Goal: Information Seeking & Learning: Learn about a topic

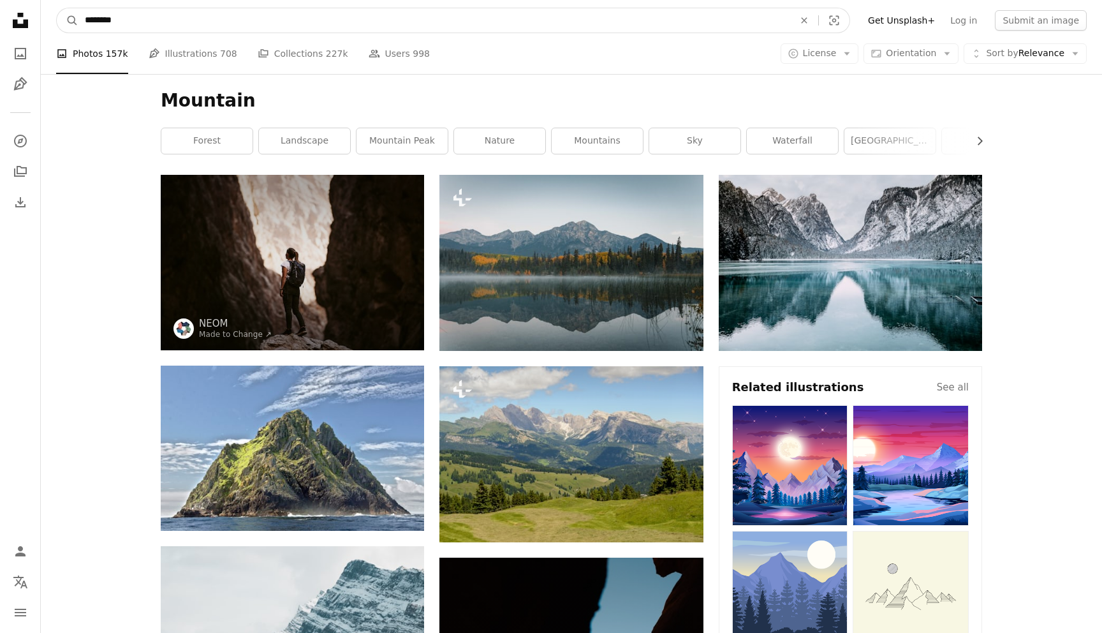
click at [233, 20] on input "********" at bounding box center [434, 20] width 712 height 24
type input "**********"
click button "A magnifying glass" at bounding box center [68, 20] width 22 height 24
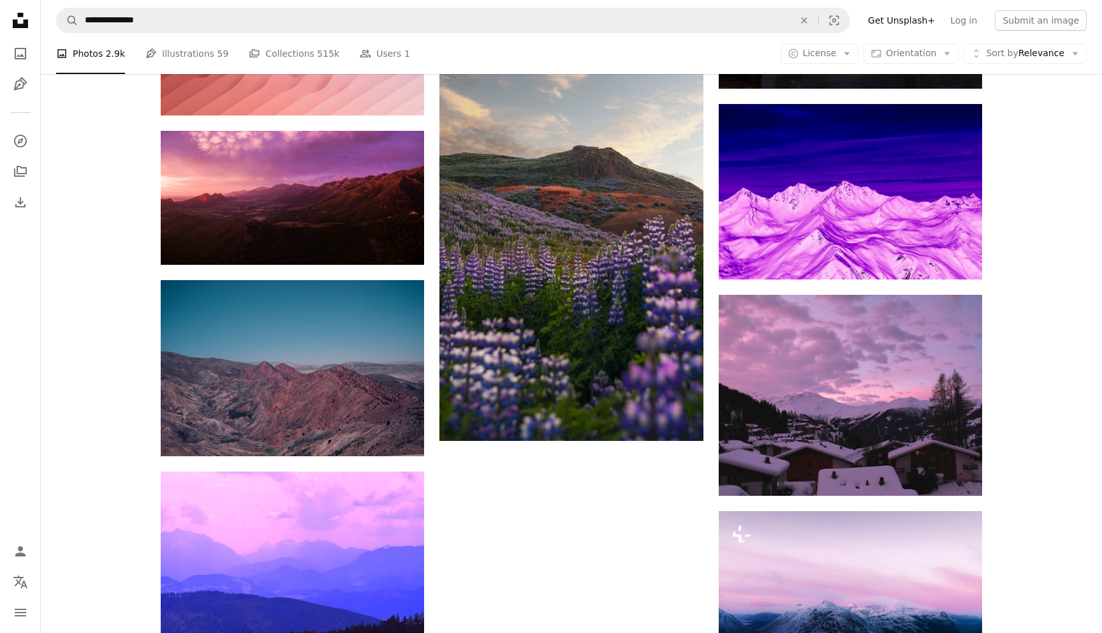
scroll to position [1306, 0]
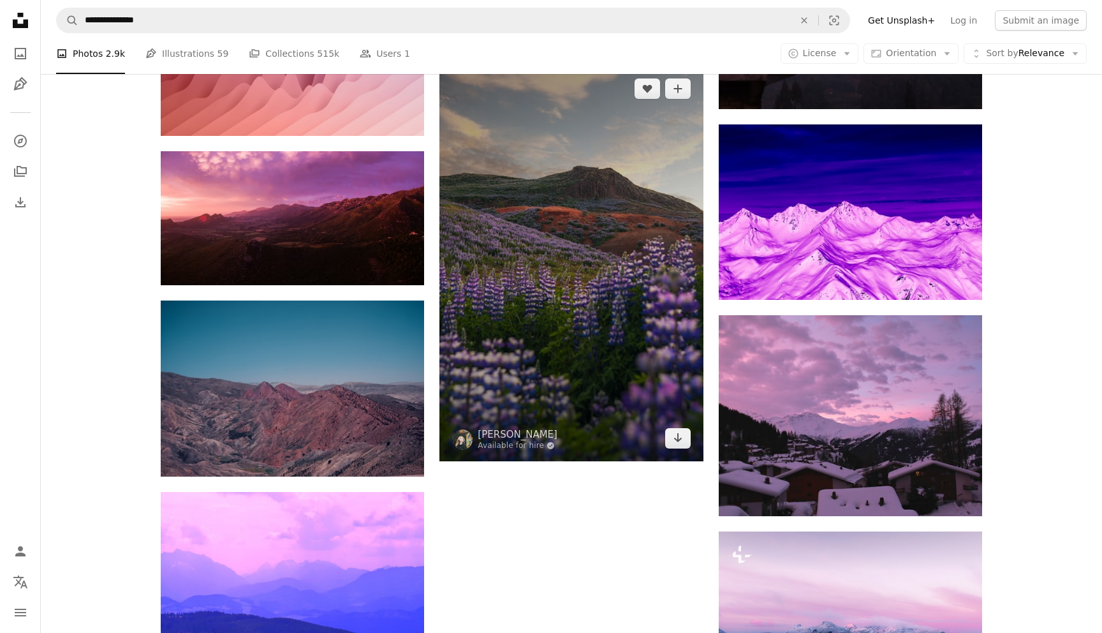
click at [637, 332] on img at bounding box center [570, 263] width 263 height 395
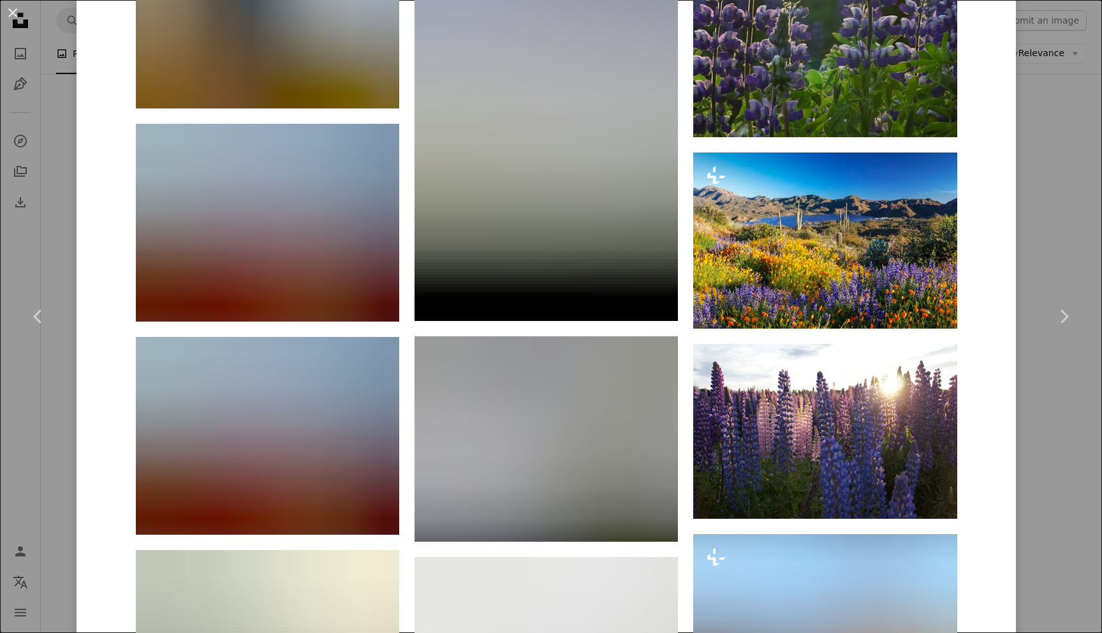
scroll to position [2275, 0]
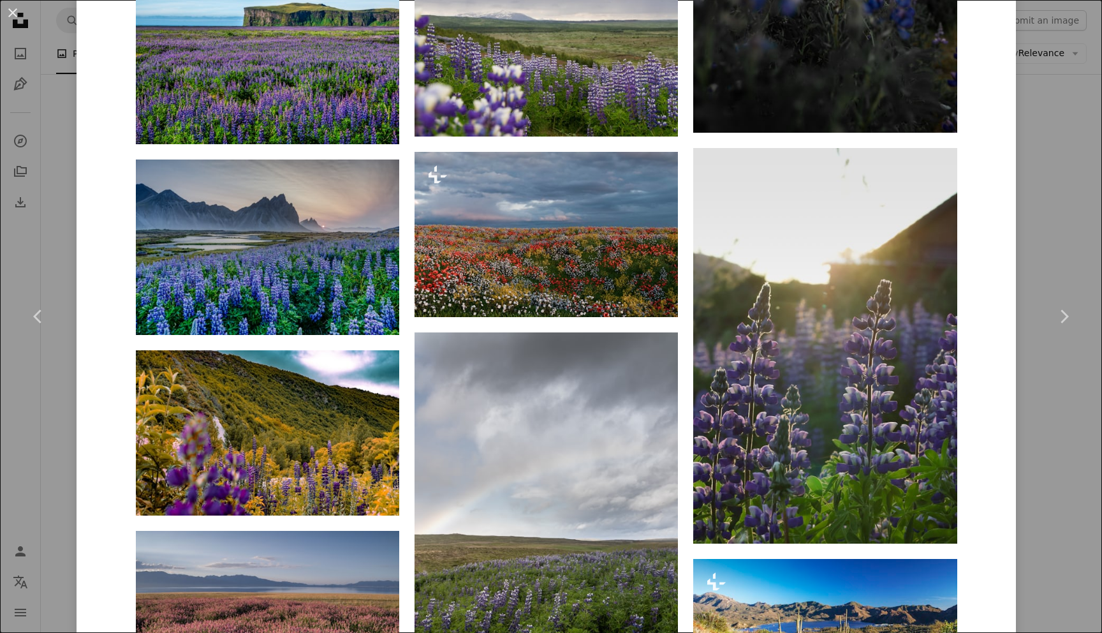
click at [1057, 114] on div "An X shape Chevron left Chevron right [PERSON_NAME] Available for hire A checkm…" at bounding box center [551, 316] width 1102 height 633
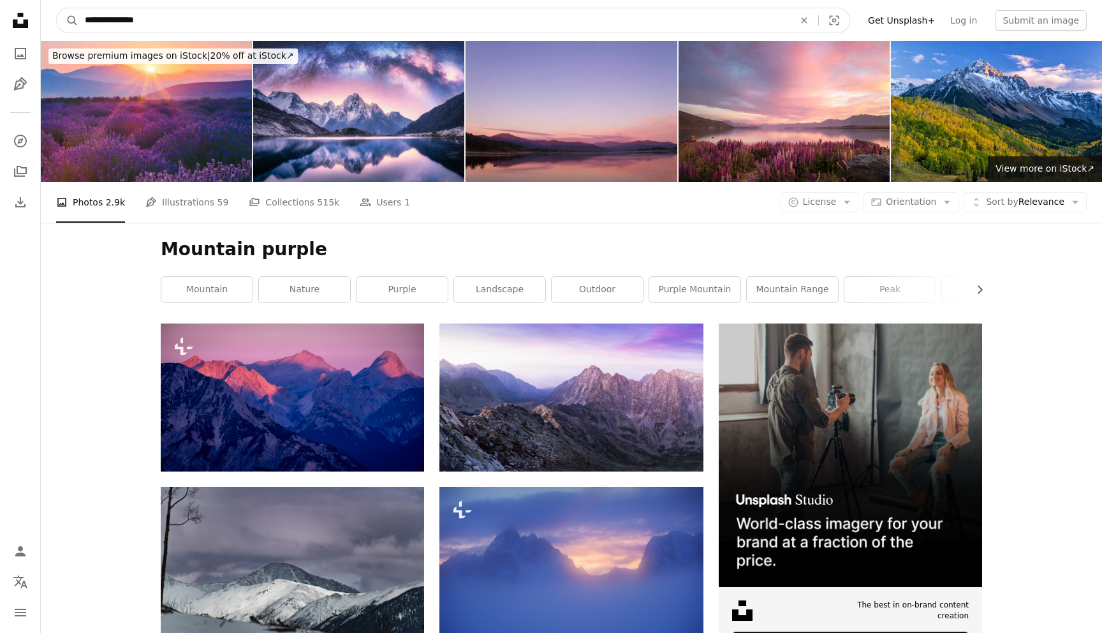
click at [168, 21] on input "**********" at bounding box center [434, 20] width 712 height 24
click at [170, 21] on input "**********" at bounding box center [434, 20] width 712 height 24
type input "**********"
click button "A magnifying glass" at bounding box center [68, 20] width 22 height 24
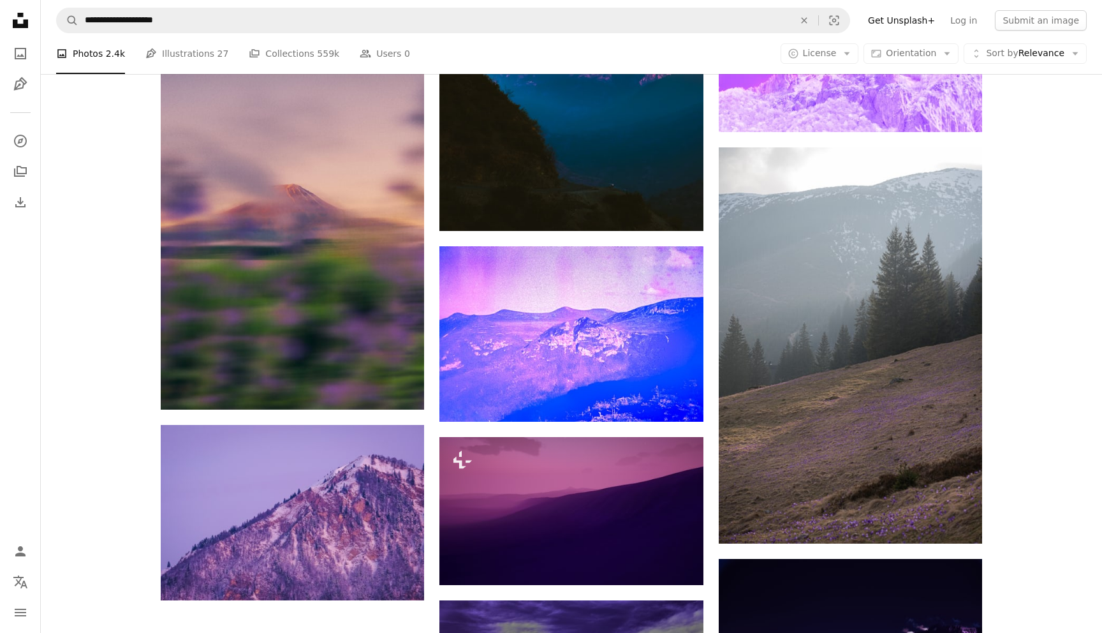
scroll to position [1233, 0]
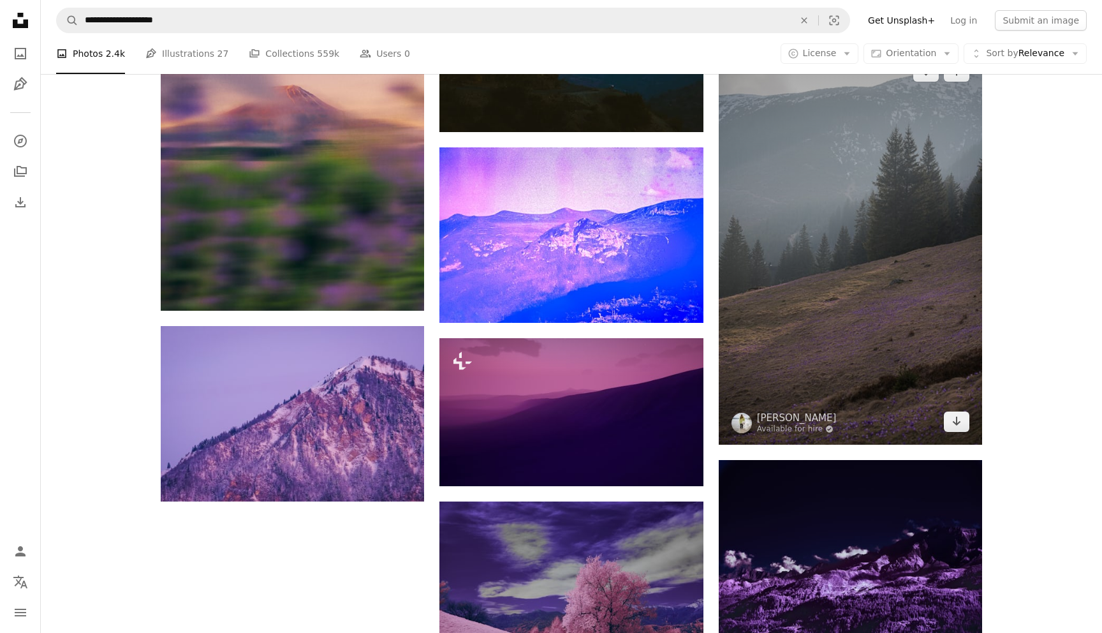
click at [865, 268] on img at bounding box center [850, 246] width 263 height 396
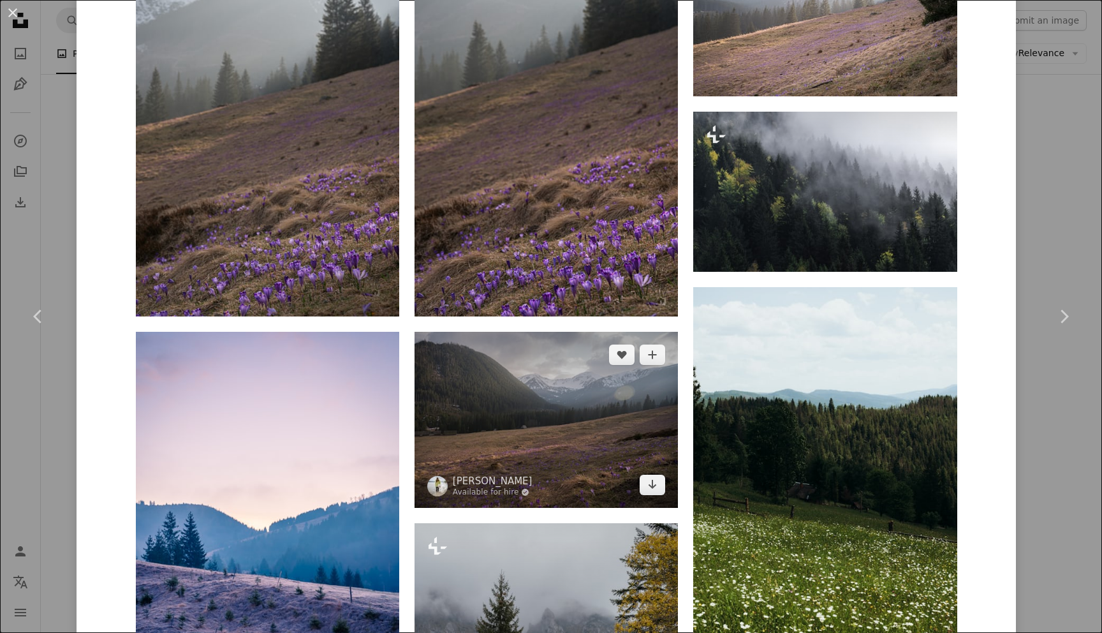
scroll to position [1016, 0]
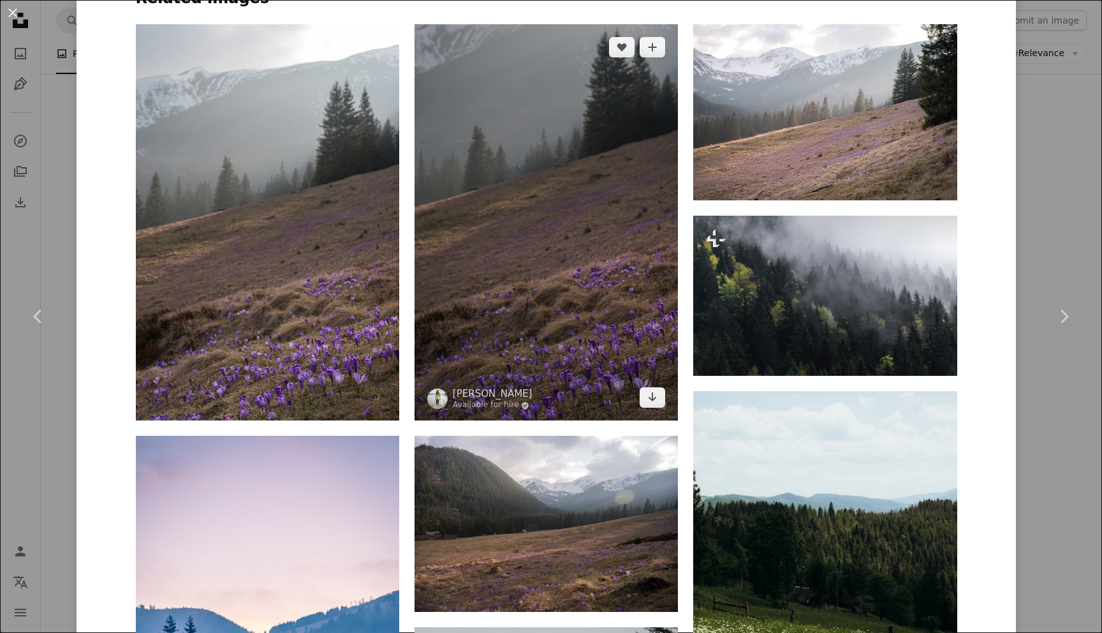
click at [636, 179] on img at bounding box center [546, 222] width 263 height 396
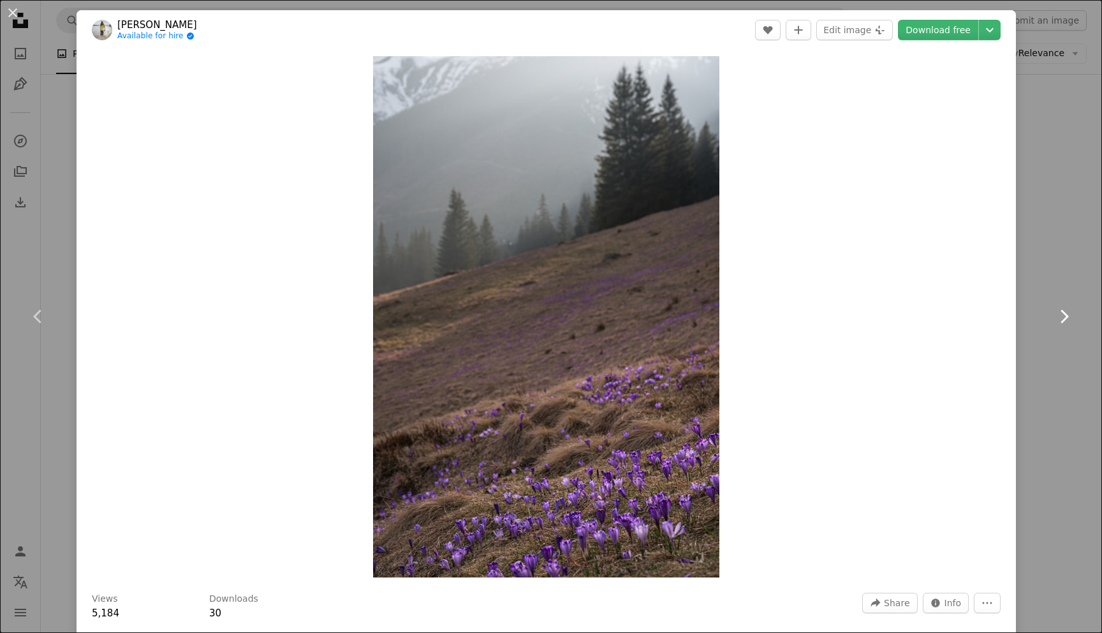
click at [1069, 261] on link "Chevron right" at bounding box center [1063, 316] width 77 height 122
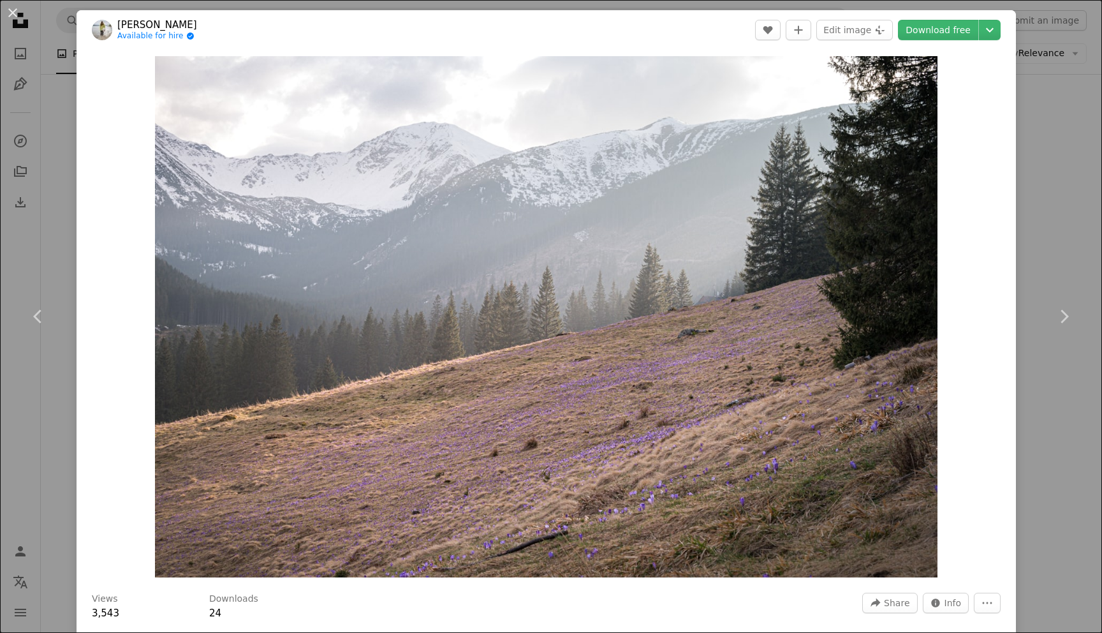
click at [1080, 147] on div "An X shape Chevron left Chevron right Alexandra Available for hire A checkmark …" at bounding box center [551, 316] width 1102 height 633
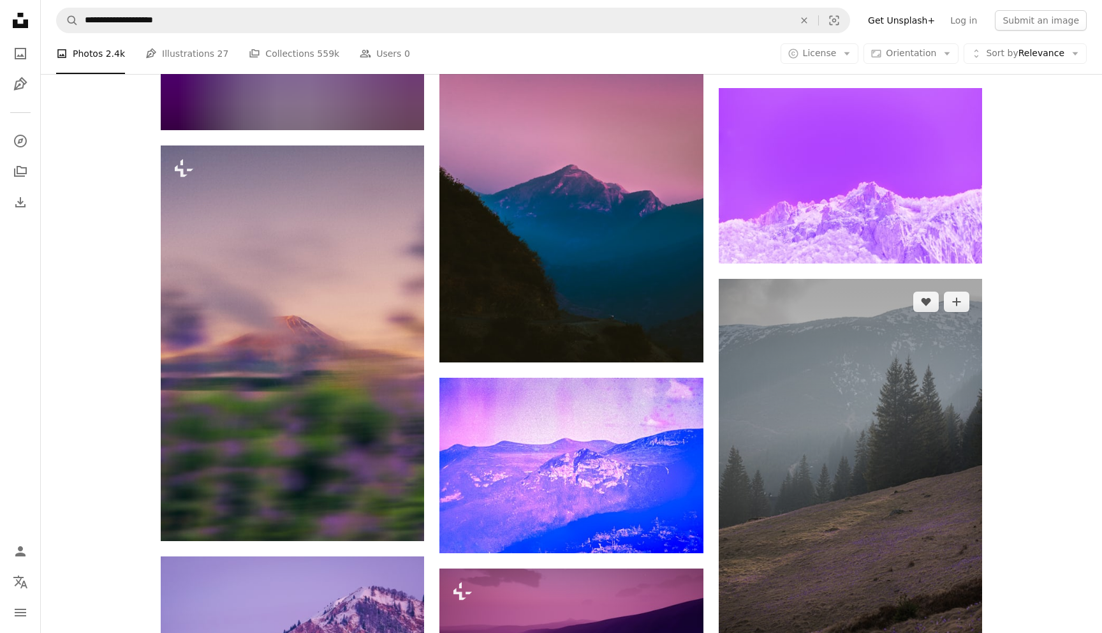
scroll to position [1101, 0]
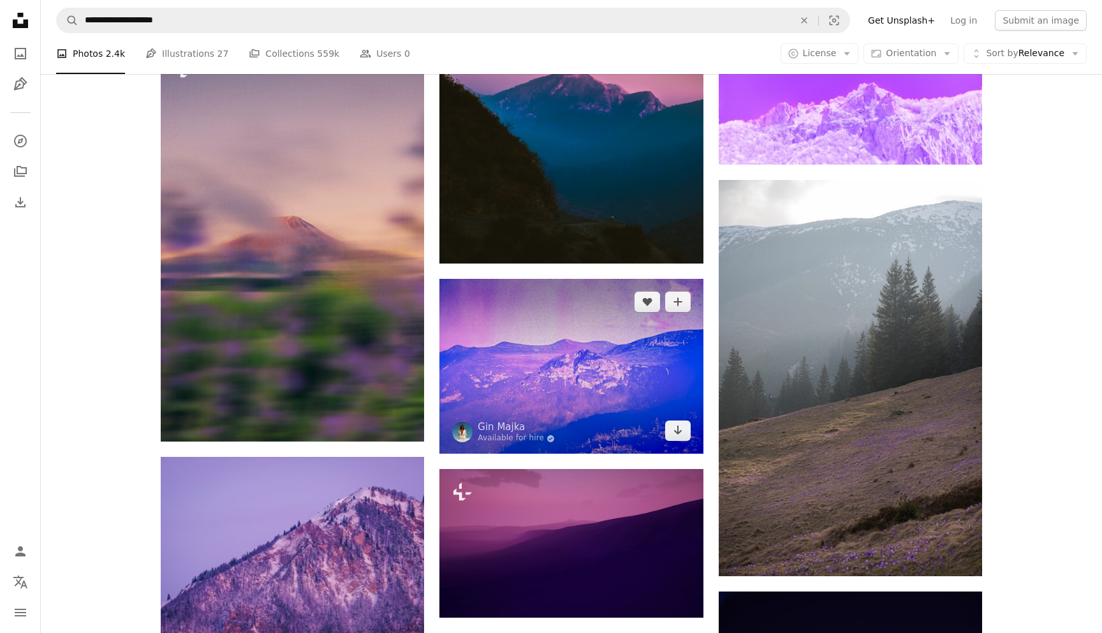
click at [622, 367] on img at bounding box center [570, 366] width 263 height 175
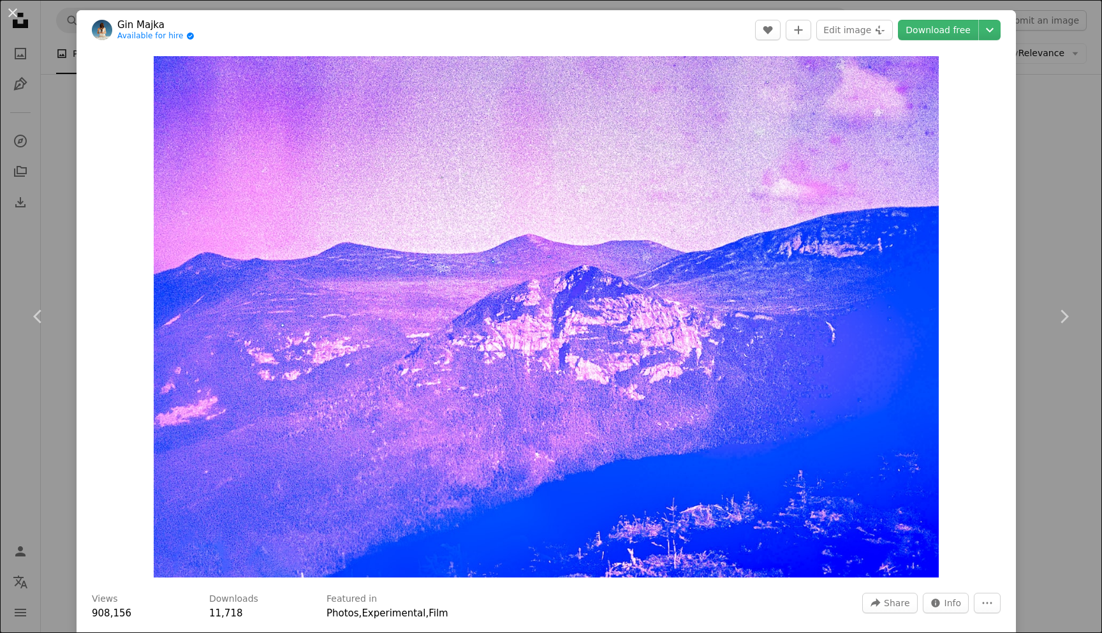
click at [1088, 205] on div "An X shape Chevron left Chevron right [PERSON_NAME] Available for hire A checkm…" at bounding box center [551, 316] width 1102 height 633
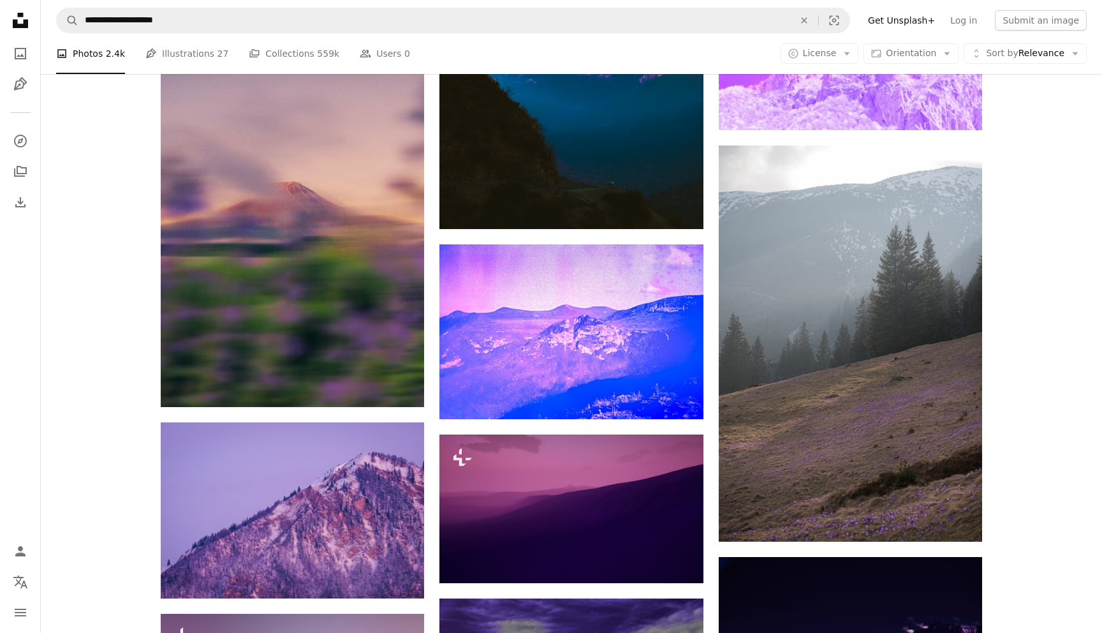
scroll to position [1113, 0]
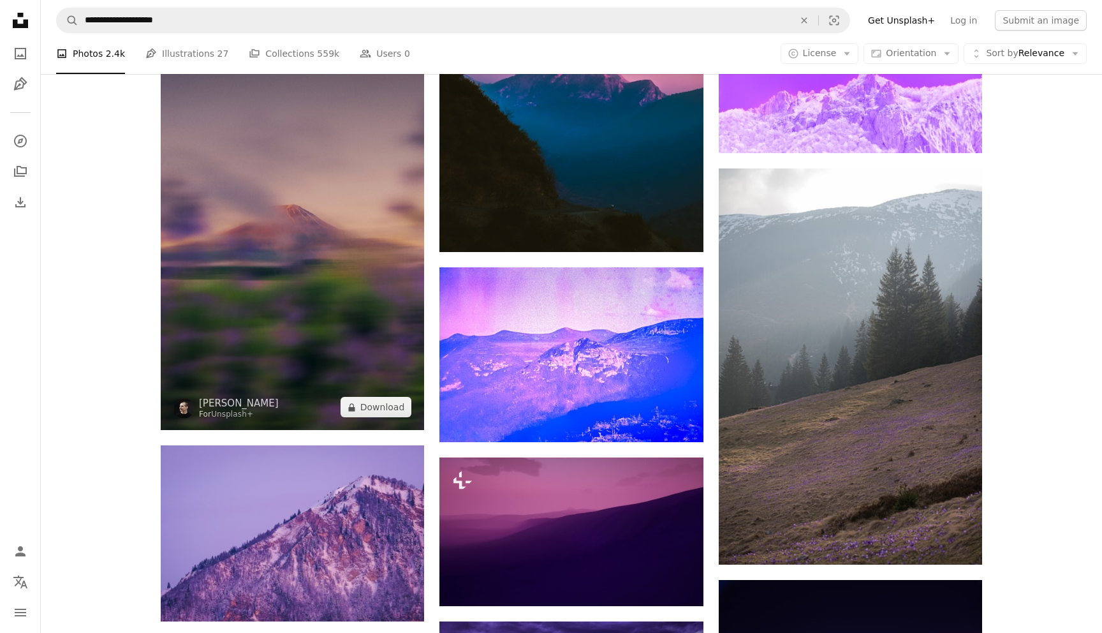
click at [319, 301] on img at bounding box center [292, 231] width 263 height 395
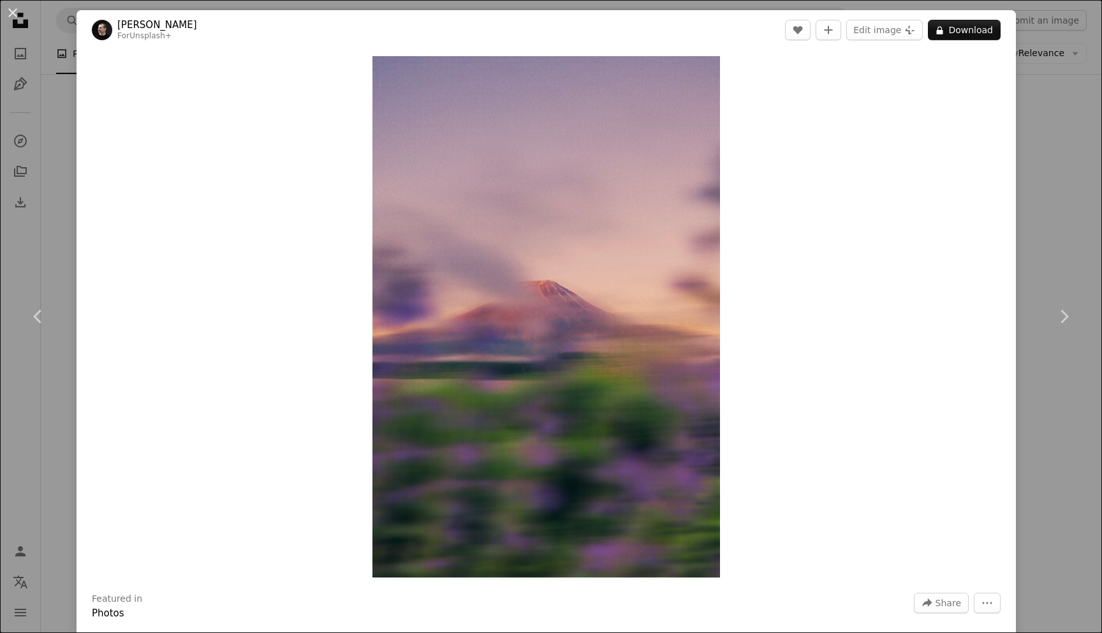
click at [1062, 99] on div "An X shape Chevron left Chevron right [PERSON_NAME] For Unsplash+ A heart A plu…" at bounding box center [551, 316] width 1102 height 633
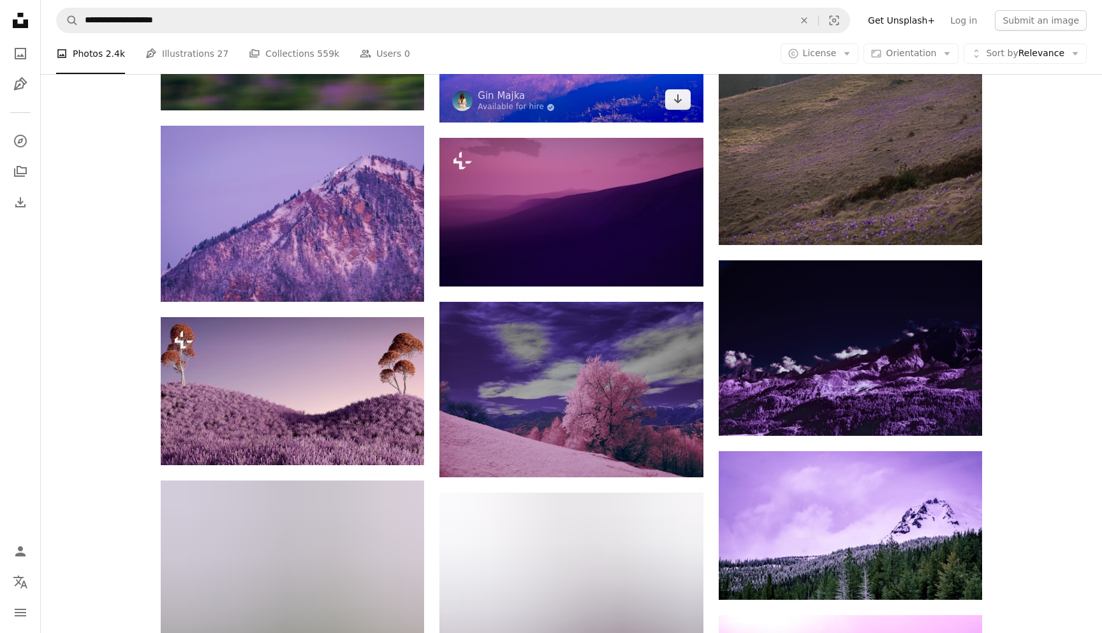
scroll to position [1729, 0]
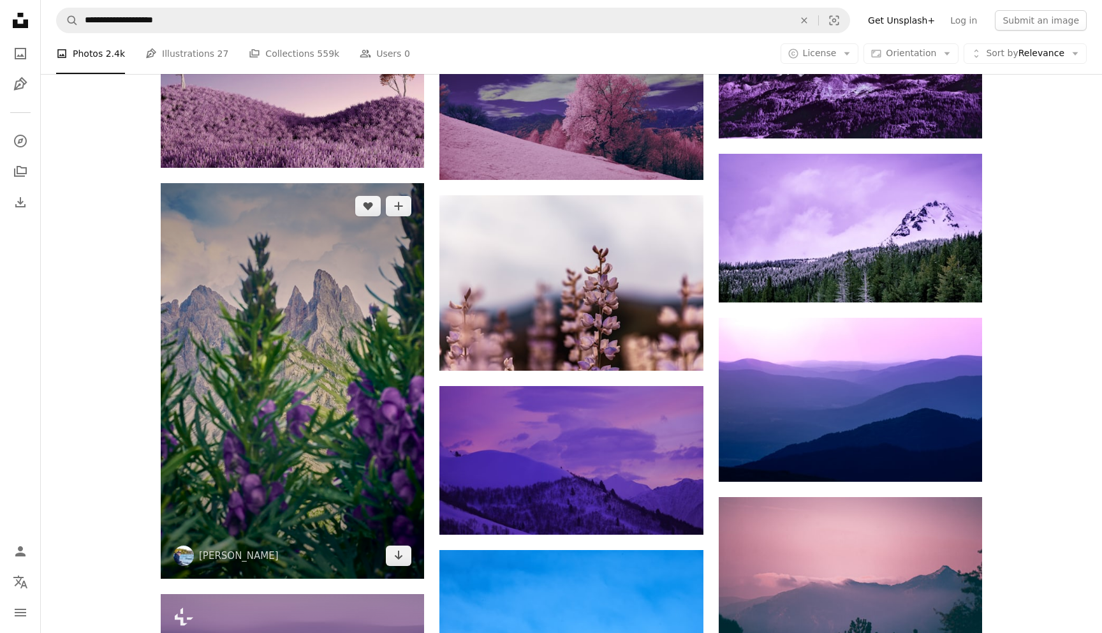
click at [332, 443] on img at bounding box center [292, 380] width 263 height 395
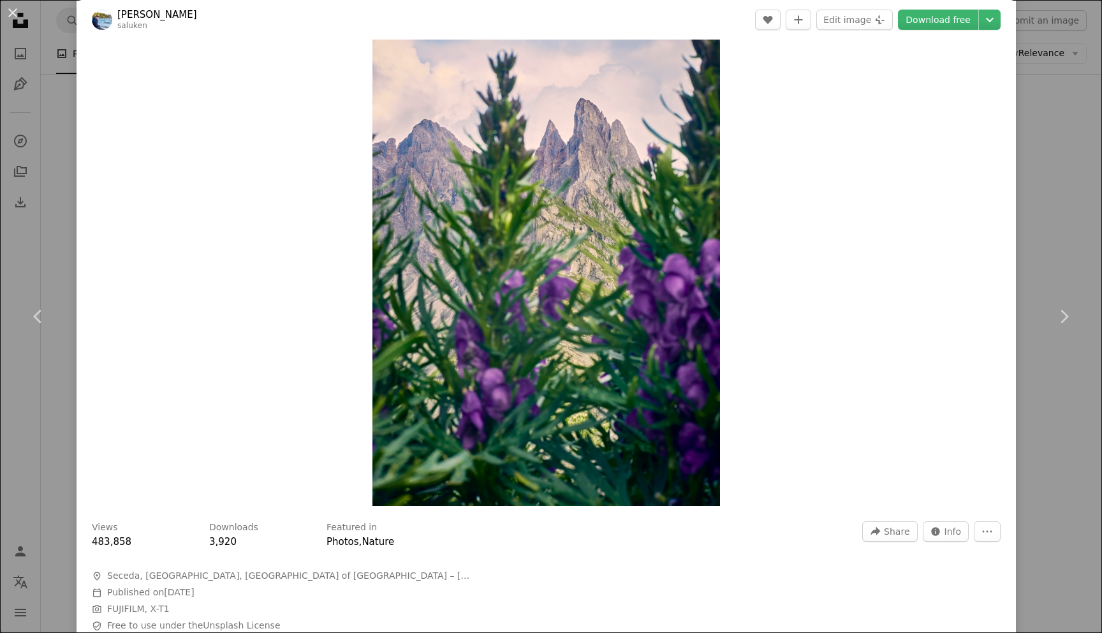
scroll to position [84, 0]
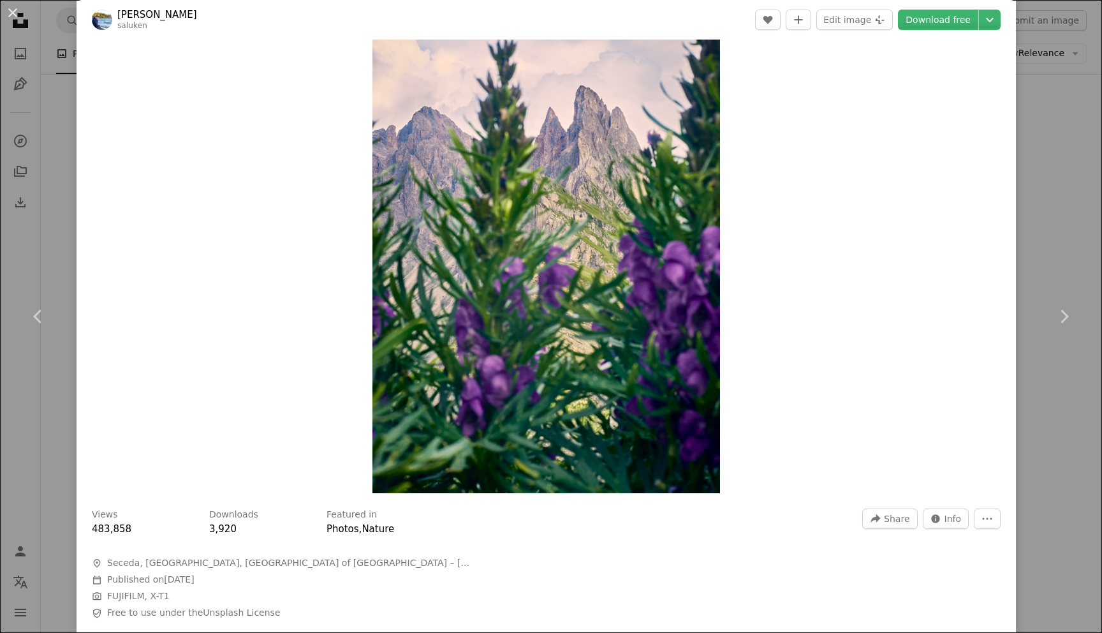
click at [43, 379] on div "An X shape Chevron left Chevron right [PERSON_NAME] saluken A heart A plus sign…" at bounding box center [551, 316] width 1102 height 633
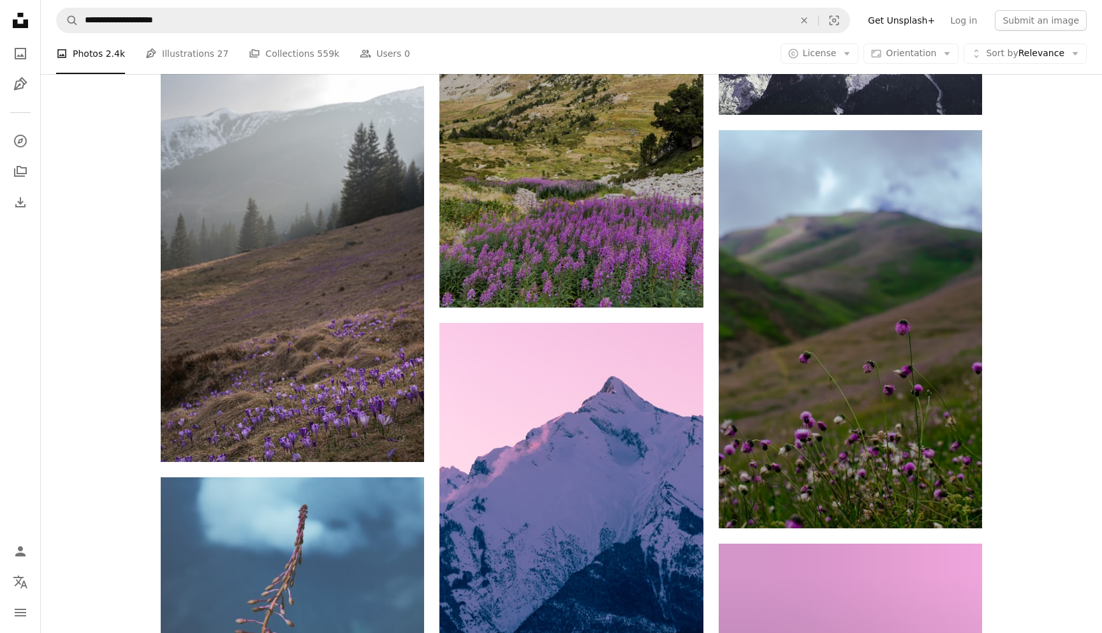
scroll to position [3159, 0]
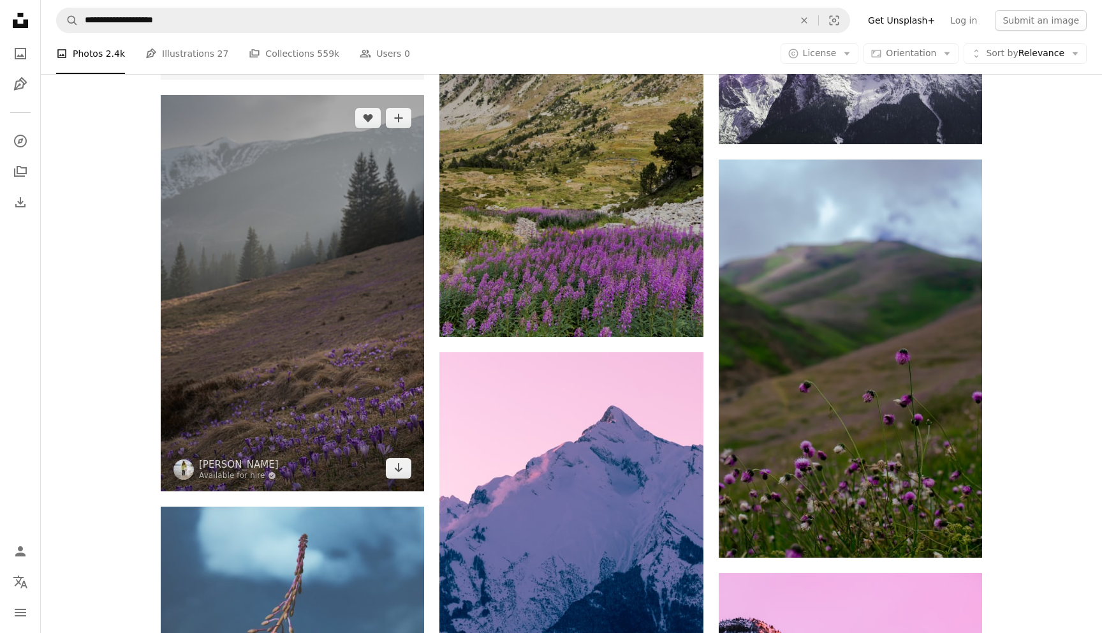
click at [367, 302] on img at bounding box center [292, 293] width 263 height 396
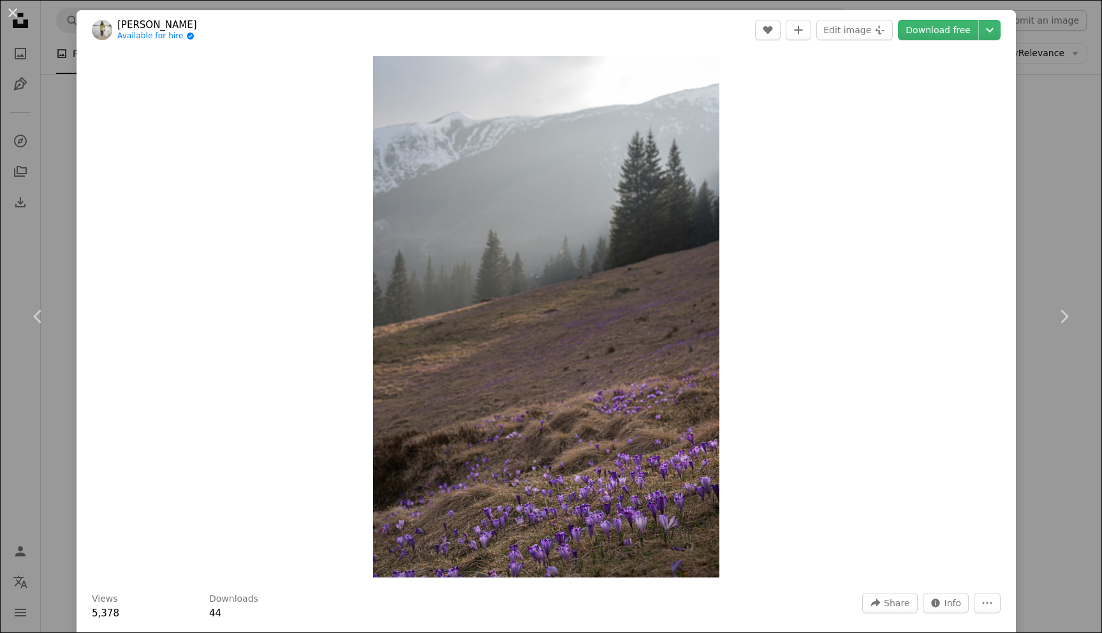
click at [1075, 133] on div "An X shape Chevron left Chevron right Alexandra Available for hire A checkmark …" at bounding box center [551, 316] width 1102 height 633
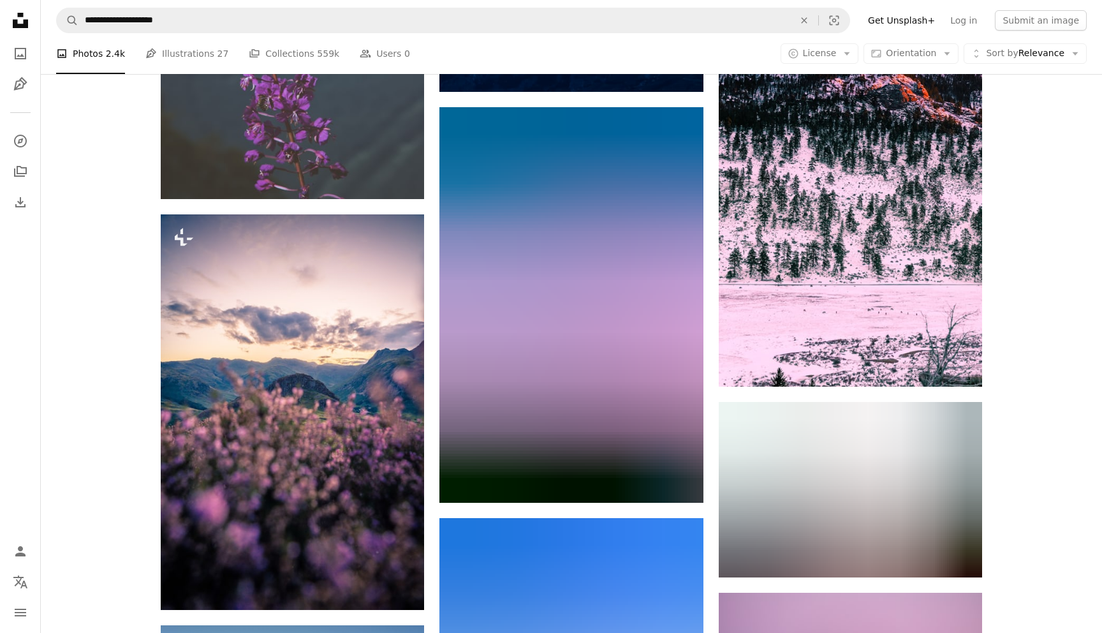
scroll to position [3819, 0]
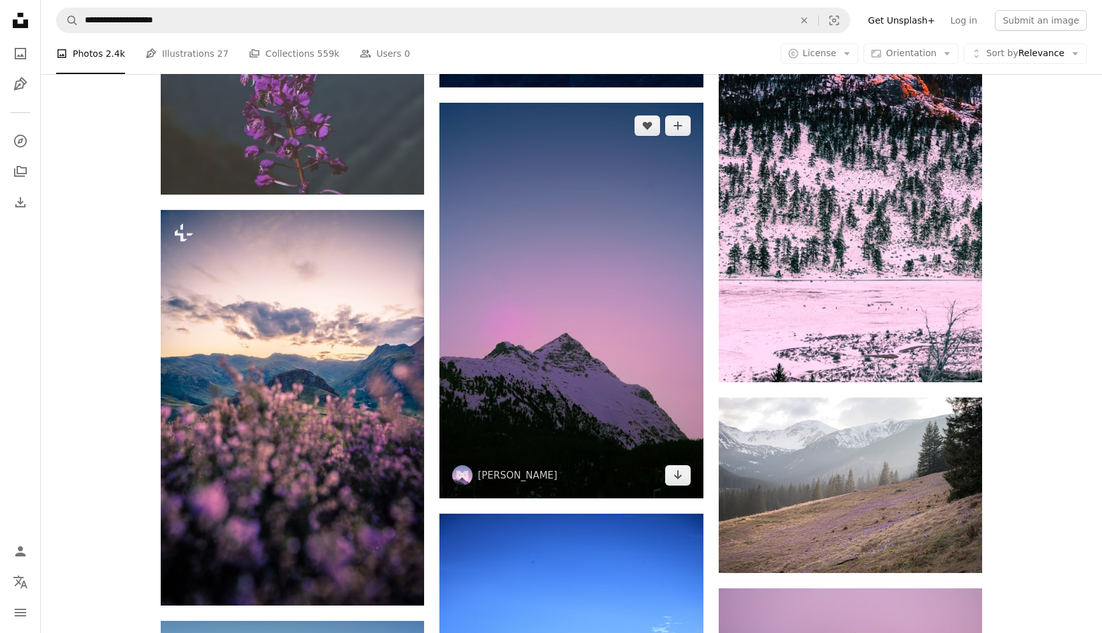
click at [628, 429] on img at bounding box center [570, 300] width 263 height 395
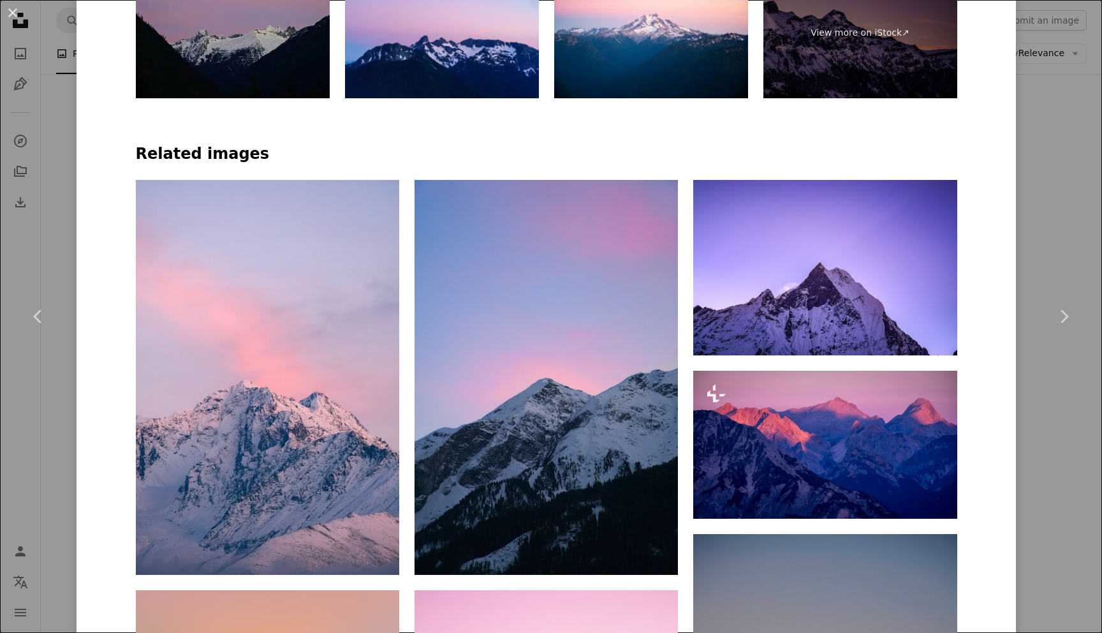
scroll to position [1005, 0]
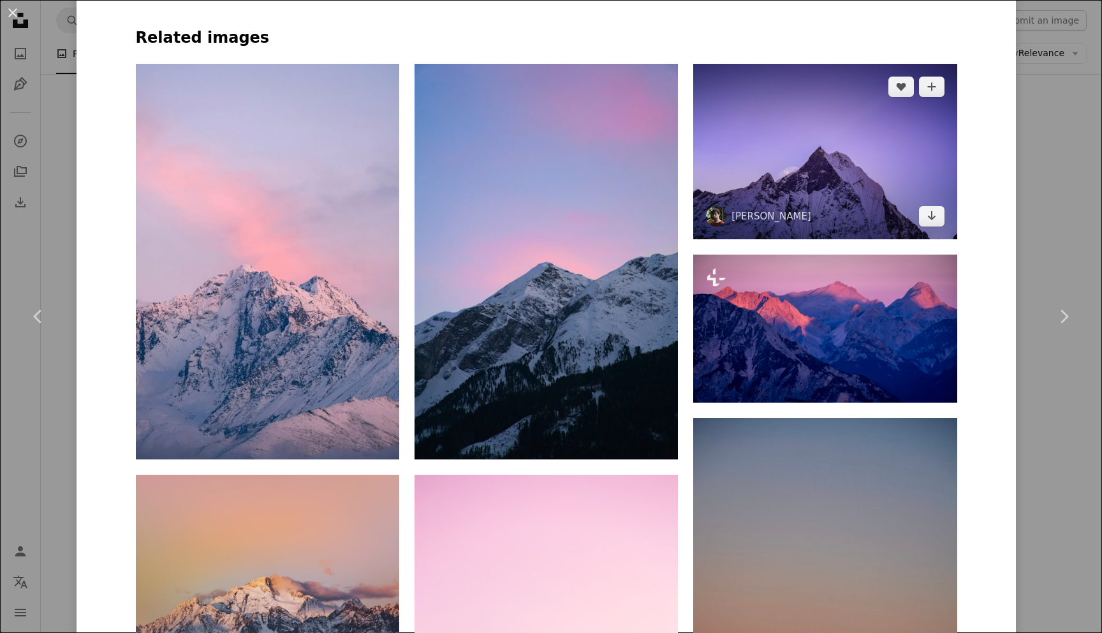
click at [856, 182] on img at bounding box center [824, 151] width 263 height 175
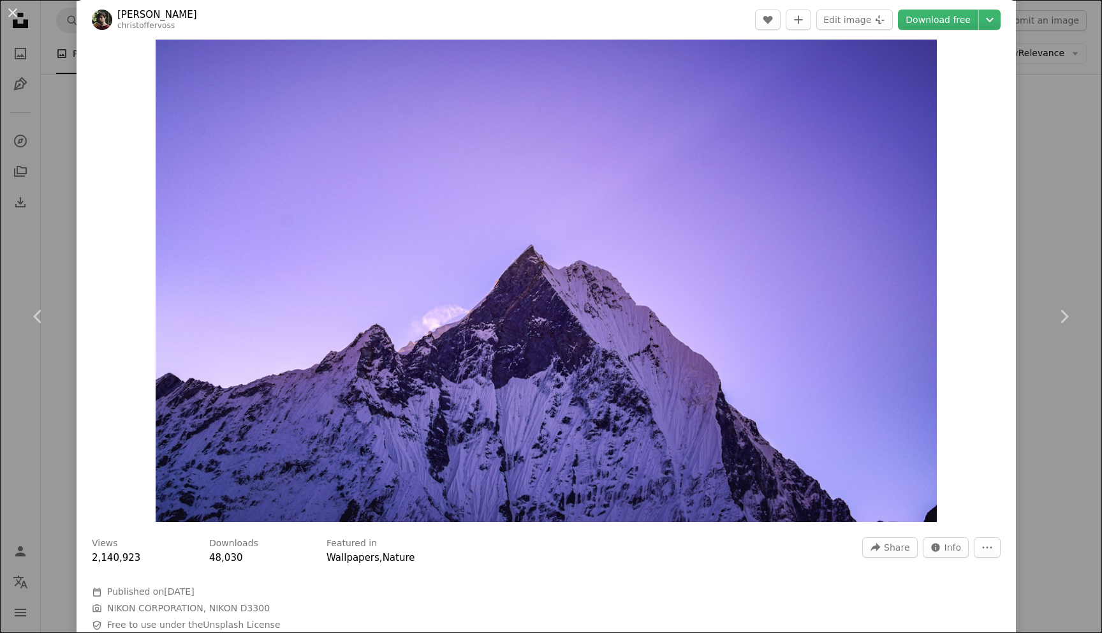
scroll to position [52, 0]
